Goal: Information Seeking & Learning: Learn about a topic

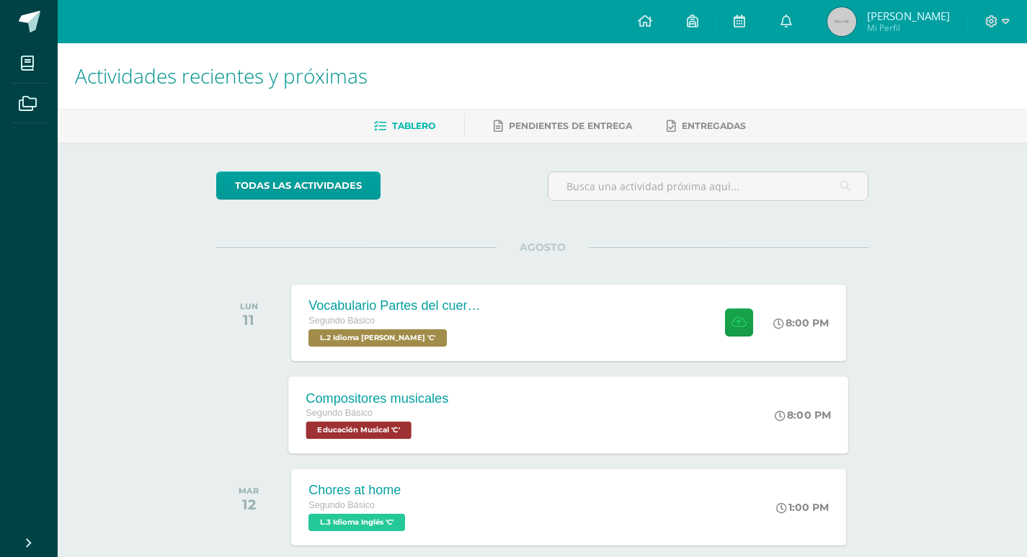
click at [445, 419] on div "Segundo Básico" at bounding box center [377, 414] width 143 height 16
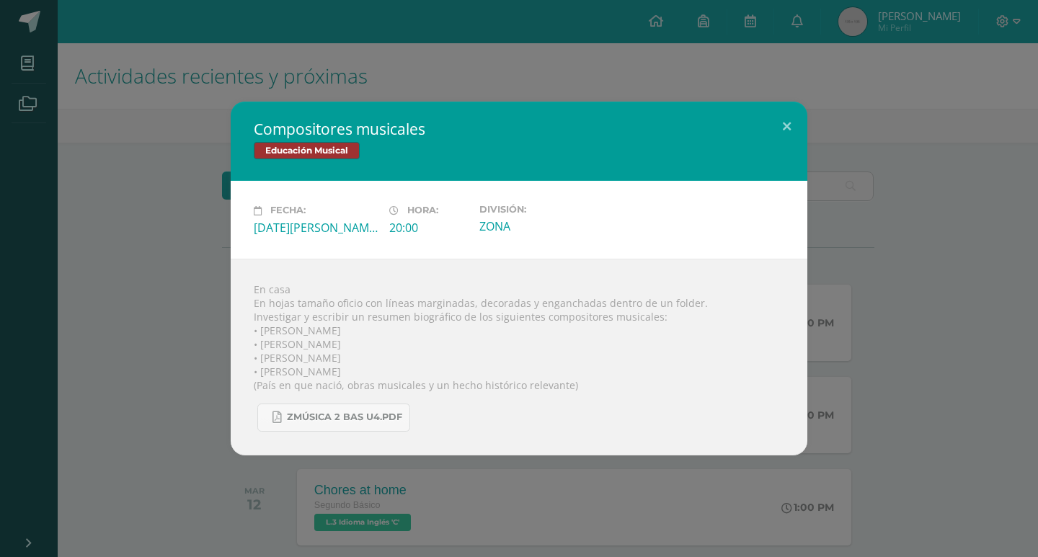
click at [879, 158] on div "Compositores musicales Educación Musical Fecha: Lunes 11 de Agosto Hora: 20:00 …" at bounding box center [519, 278] width 1026 height 353
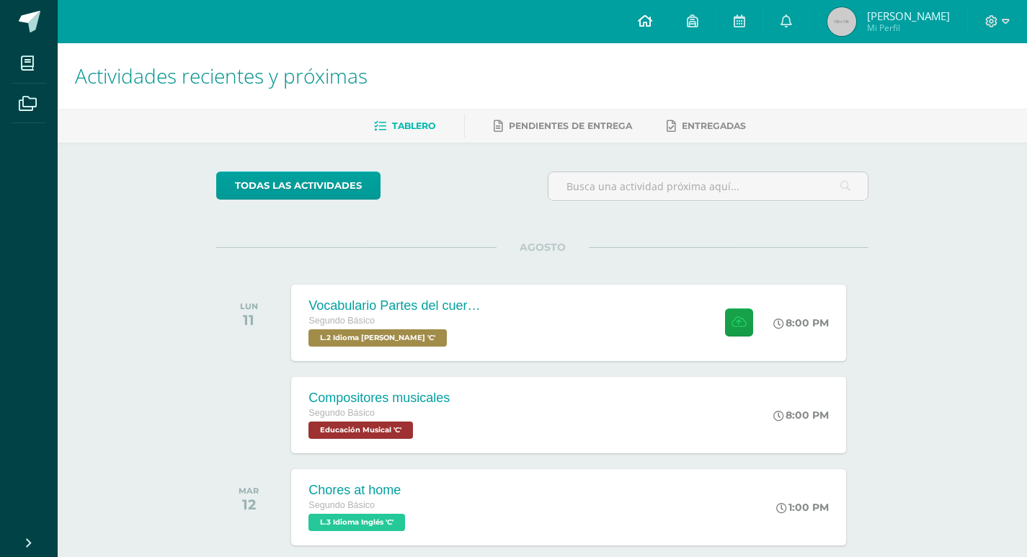
click at [660, 31] on link at bounding box center [644, 21] width 49 height 43
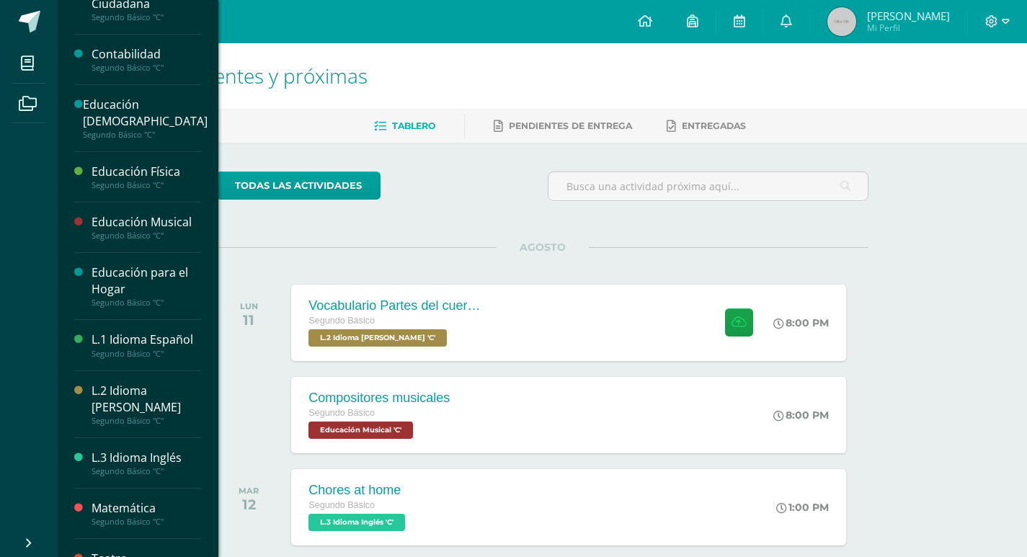
scroll to position [216, 0]
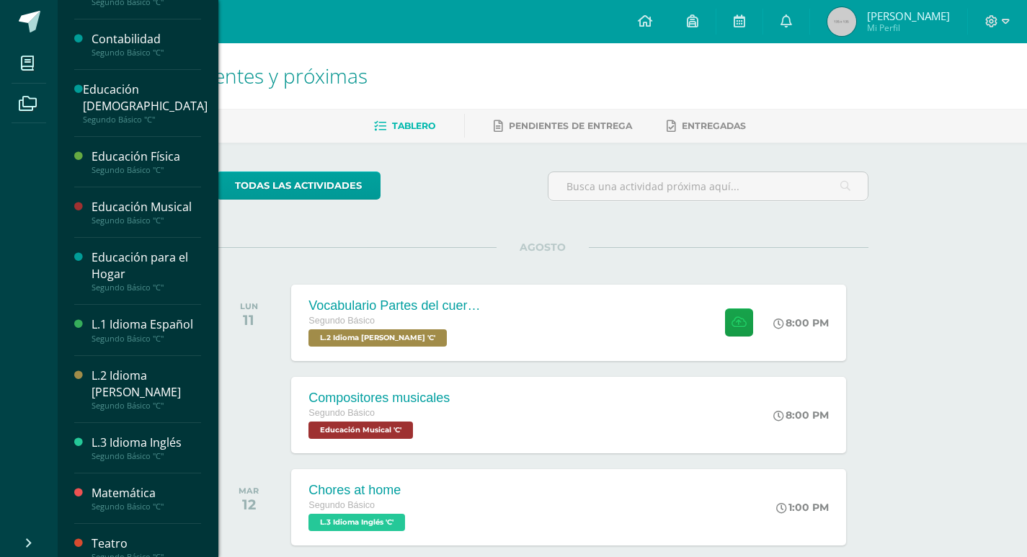
click at [169, 382] on div "L.2 Idioma [PERSON_NAME]" at bounding box center [147, 384] width 110 height 33
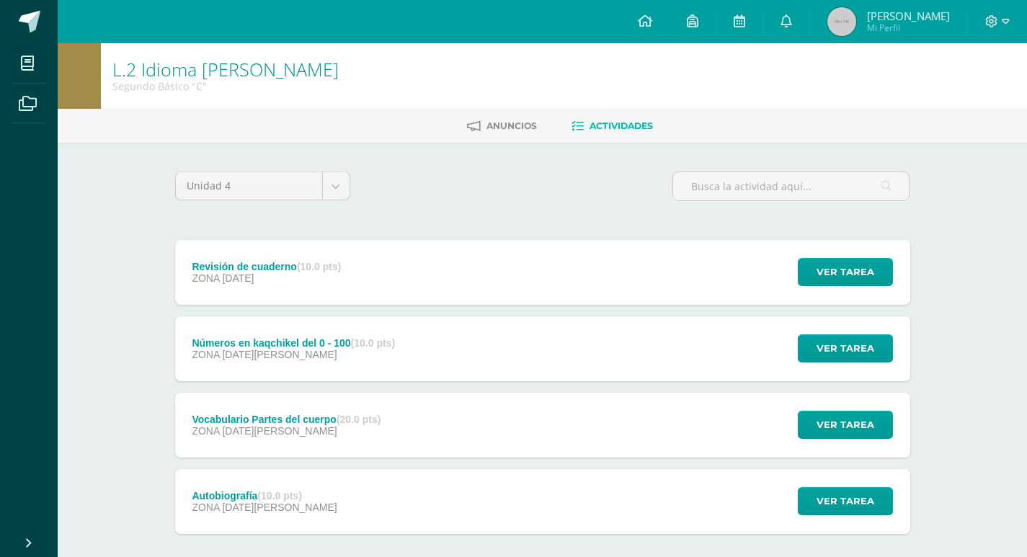
click at [347, 504] on div "Autobiografía (10.0 pts) ZONA [DATE][PERSON_NAME] Ver tarea Autobiografía L.2 I…" at bounding box center [542, 501] width 735 height 65
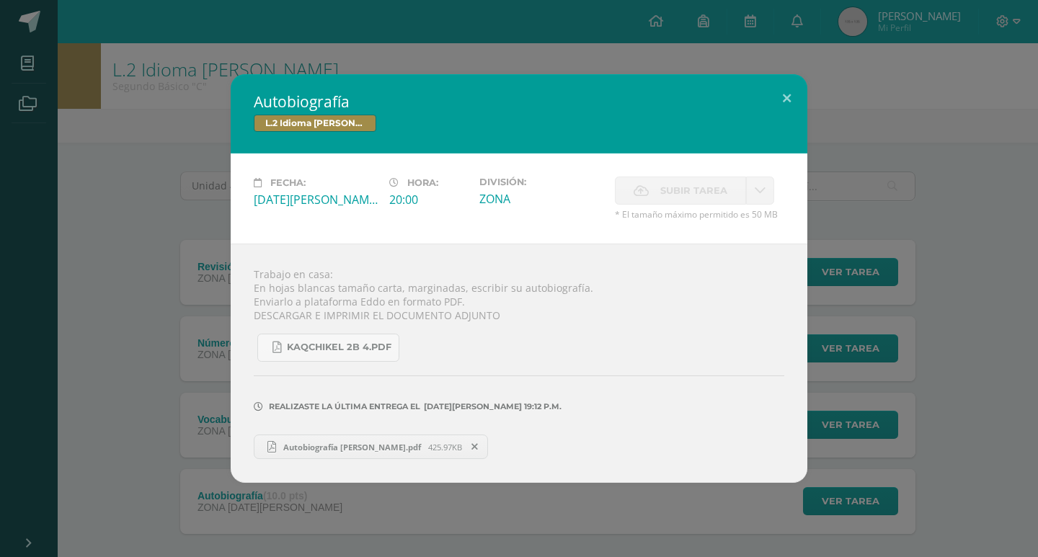
click at [341, 455] on link "Autobiografía [PERSON_NAME].pdf 425.97KB" at bounding box center [371, 447] width 234 height 25
